Goal: Information Seeking & Learning: Stay updated

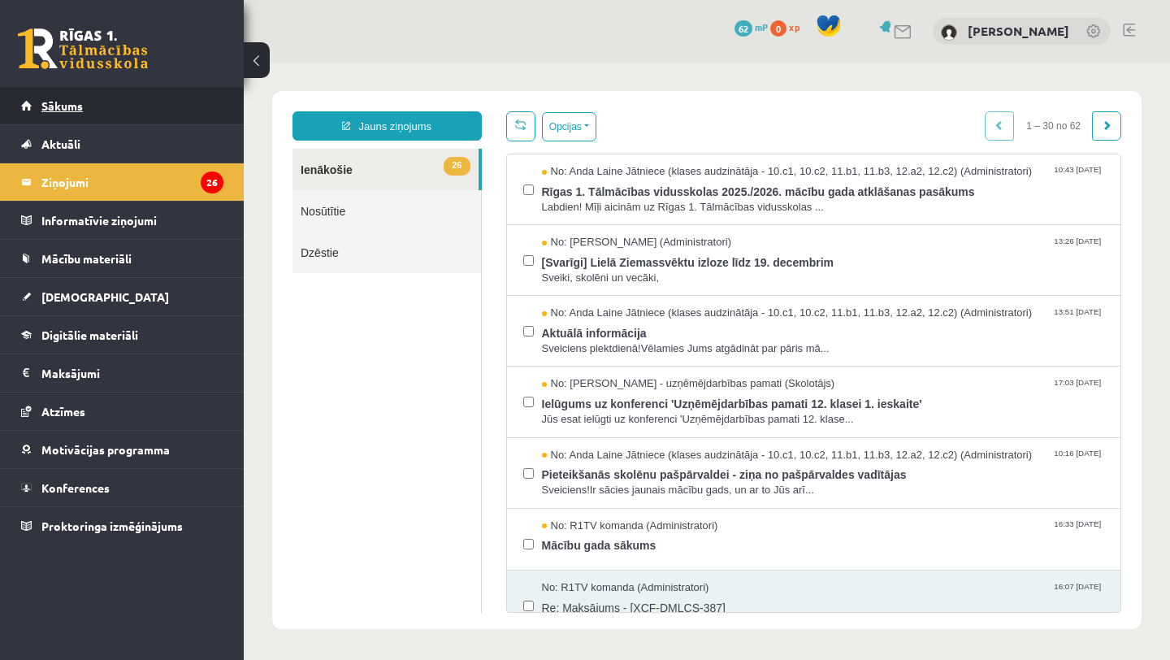
click at [137, 102] on link "Sākums" at bounding box center [122, 105] width 202 height 37
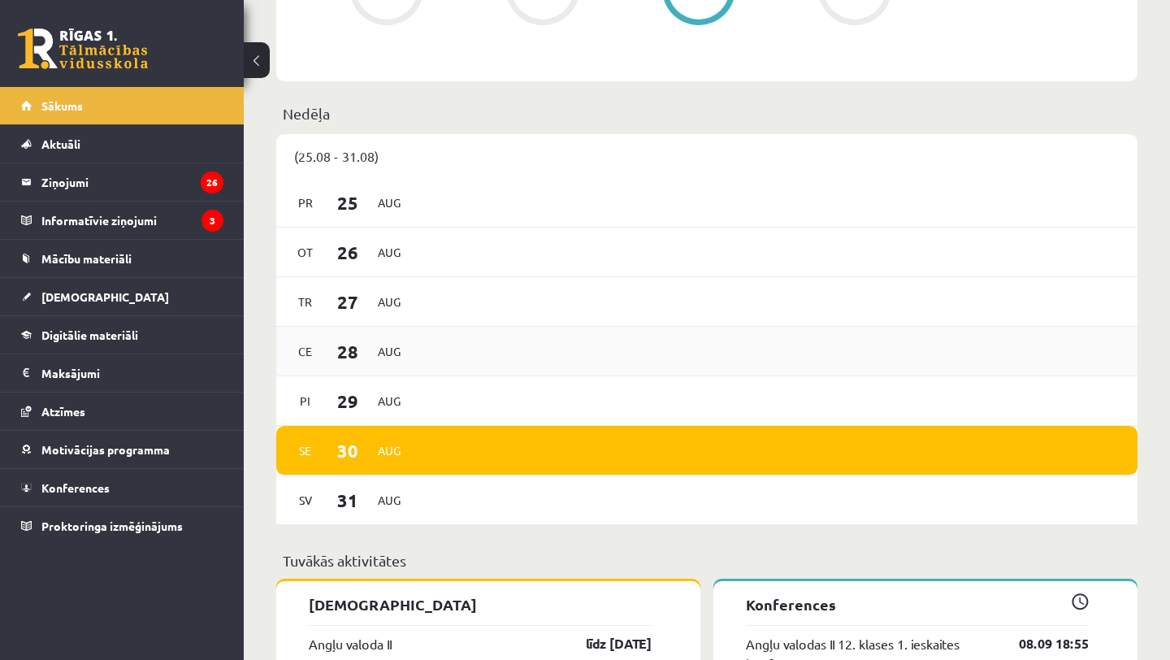
scroll to position [863, 0]
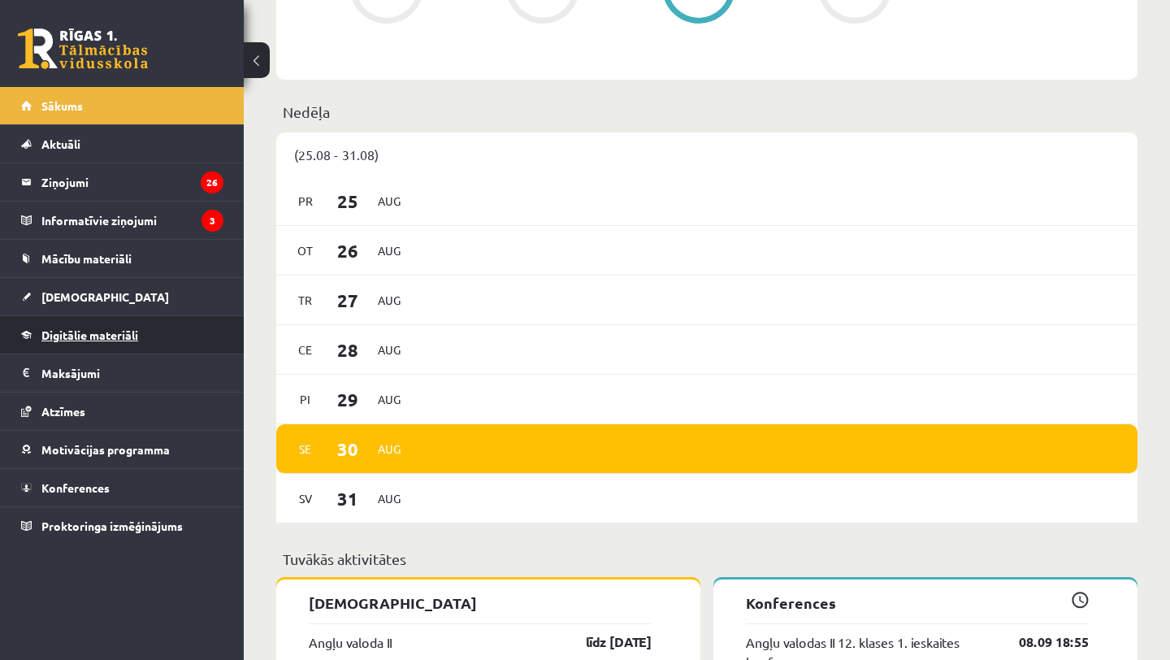
click at [137, 332] on span "Digitālie materiāli" at bounding box center [89, 335] width 97 height 15
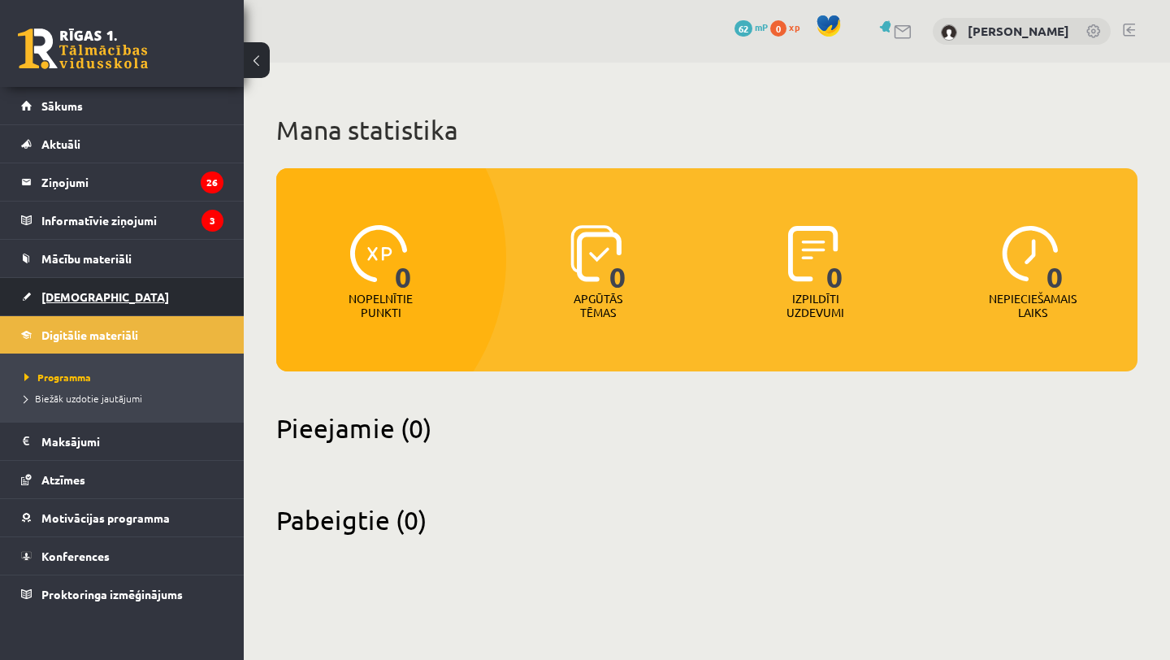
click at [137, 296] on link "[DEMOGRAPHIC_DATA]" at bounding box center [122, 296] width 202 height 37
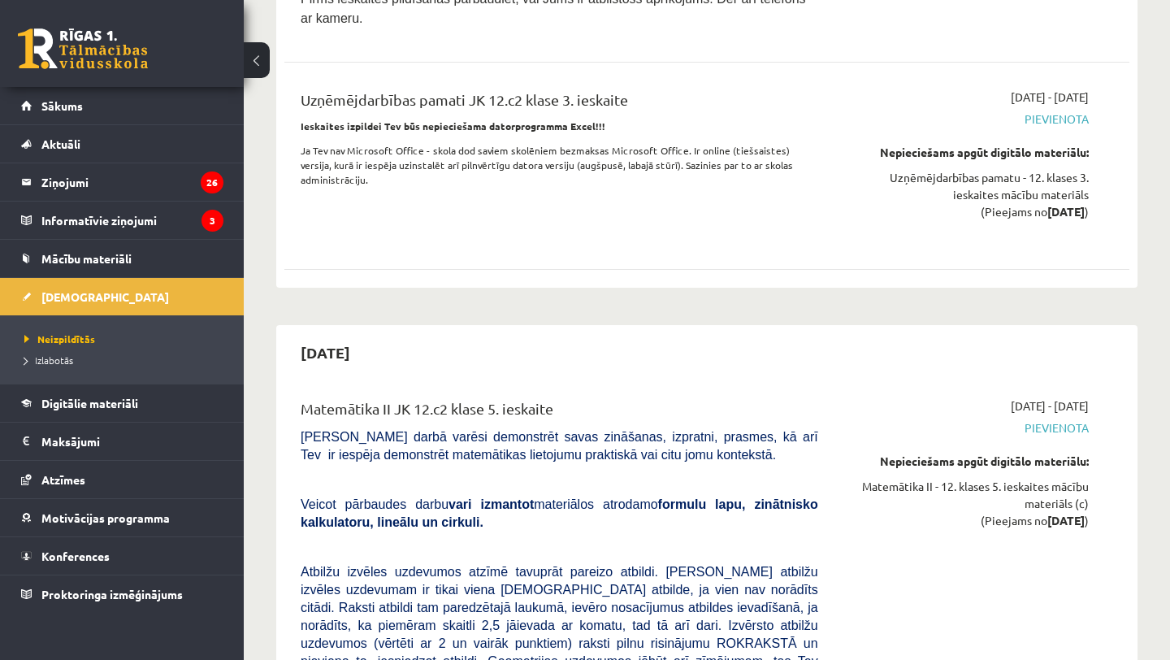
scroll to position [9394, 0]
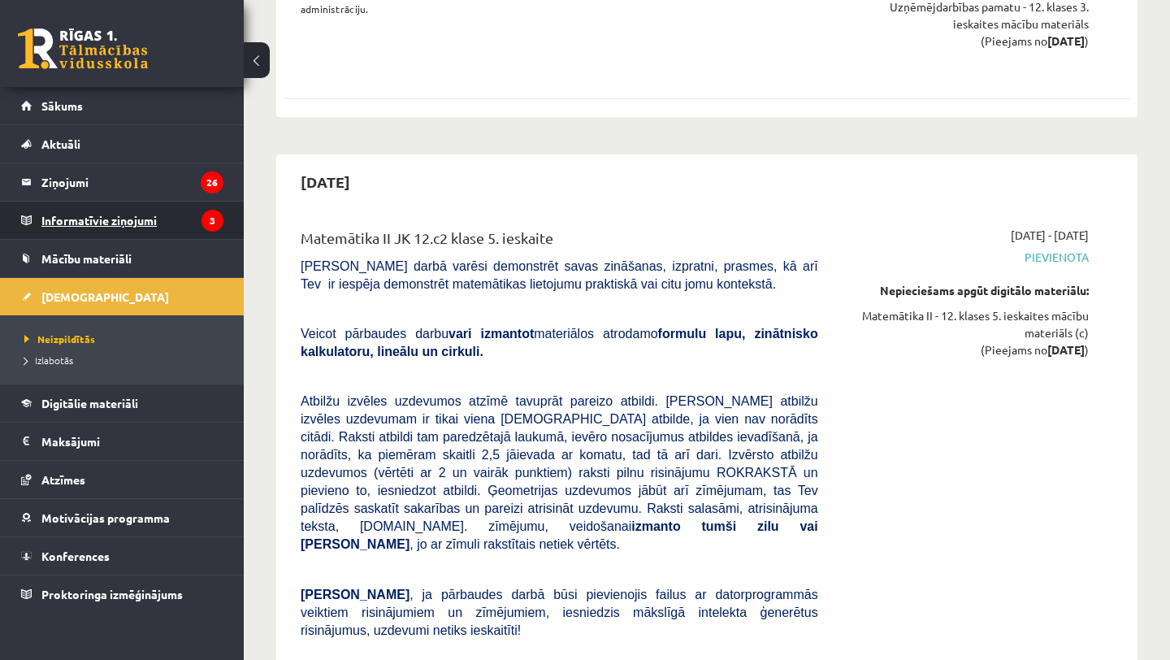
click at [114, 227] on legend "Informatīvie ziņojumi 3" at bounding box center [132, 220] width 182 height 37
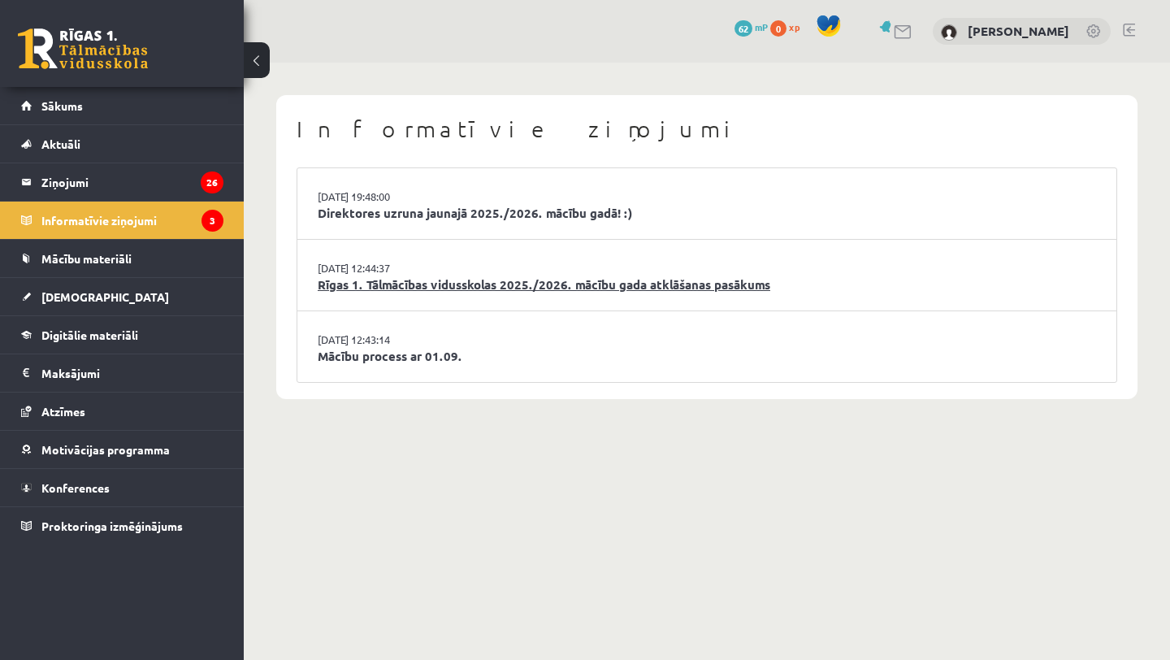
click at [410, 280] on link "Rīgas 1. Tālmācības vidusskolas 2025./2026. mācību gada atklāšanas pasākums" at bounding box center [707, 285] width 779 height 19
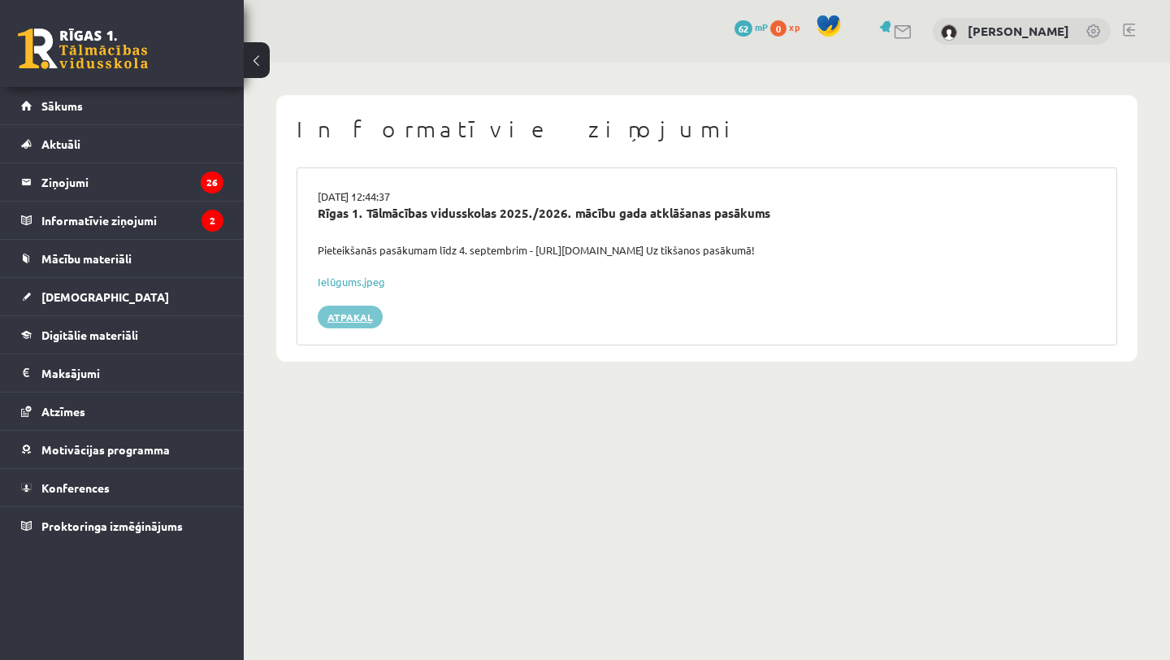
click at [358, 323] on link "Atpakaļ" at bounding box center [350, 317] width 65 height 23
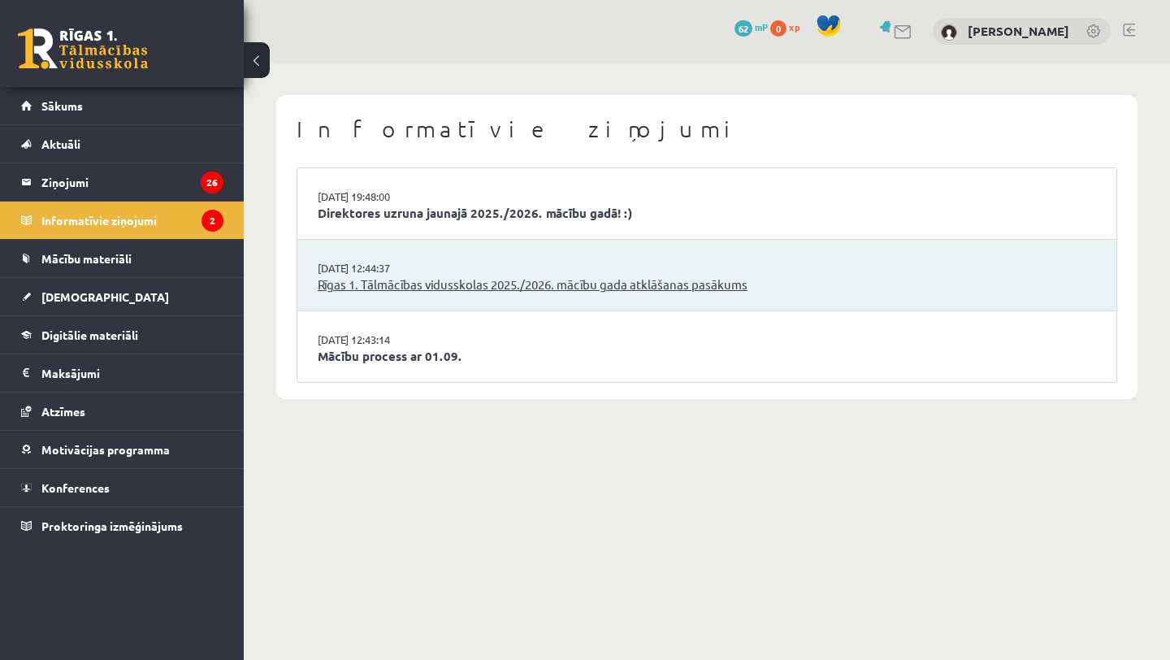
click at [420, 282] on link "Rīgas 1. Tālmācības vidusskolas 2025./2026. mācību gada atklāšanas pasākums" at bounding box center [707, 285] width 779 height 19
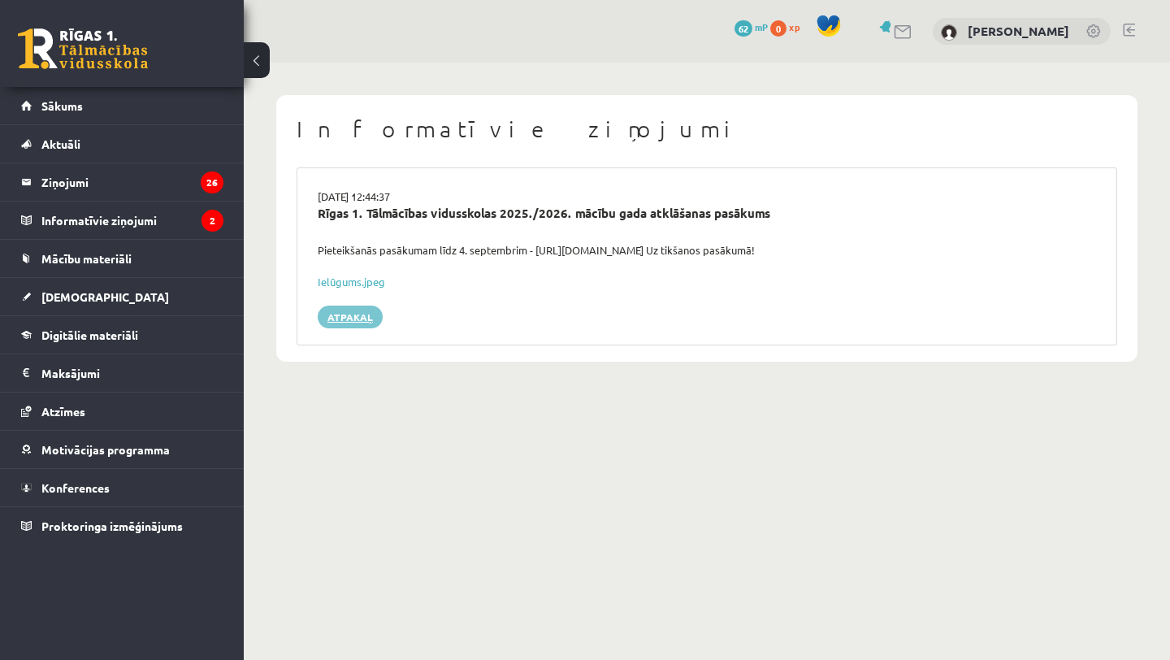
click at [360, 320] on link "Atpakaļ" at bounding box center [350, 317] width 65 height 23
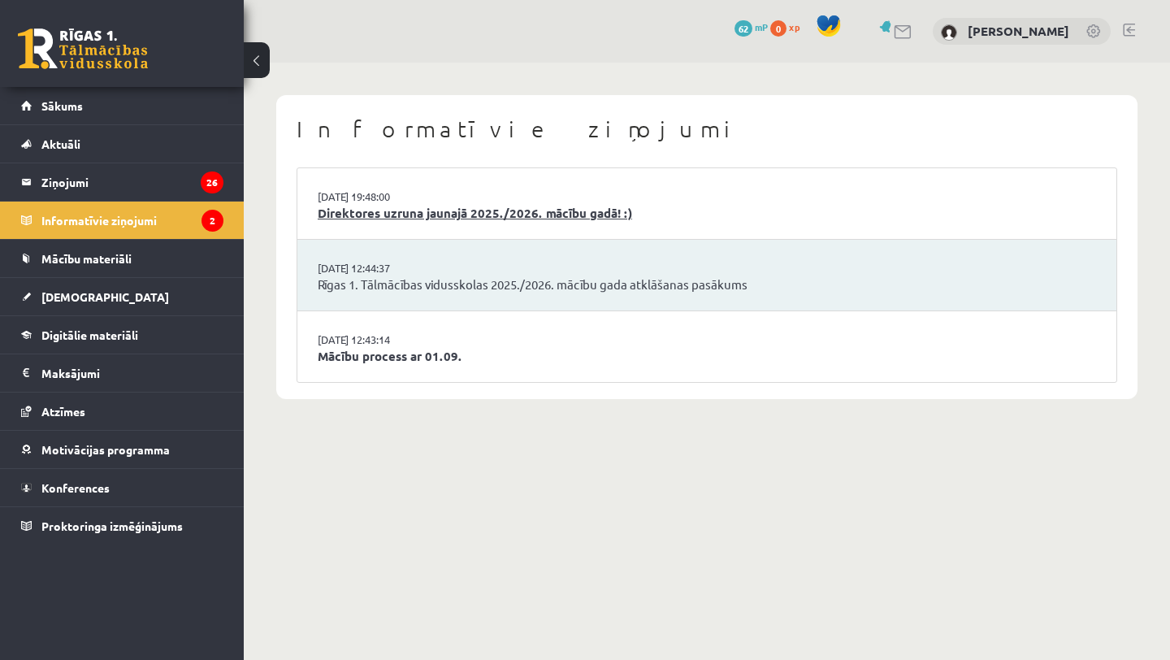
click at [532, 215] on link "Direktores uzruna jaunajā 2025./2026. mācību gadā! :)" at bounding box center [707, 213] width 779 height 19
